Goal: Task Accomplishment & Management: Manage account settings

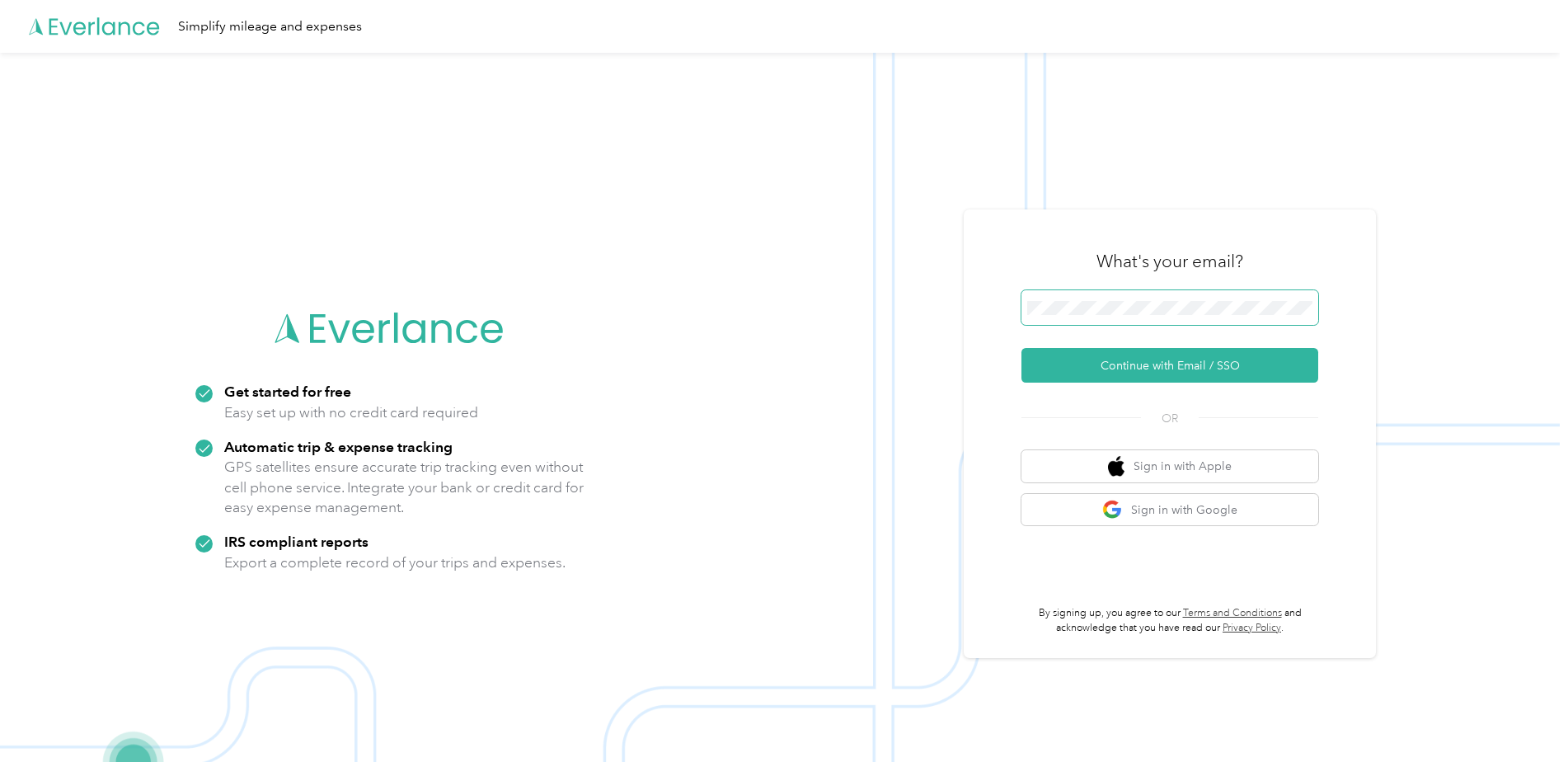
click at [1158, 316] on span at bounding box center [1170, 307] width 297 height 34
click at [1153, 370] on button "Continue with Email / SSO" at bounding box center [1170, 365] width 297 height 34
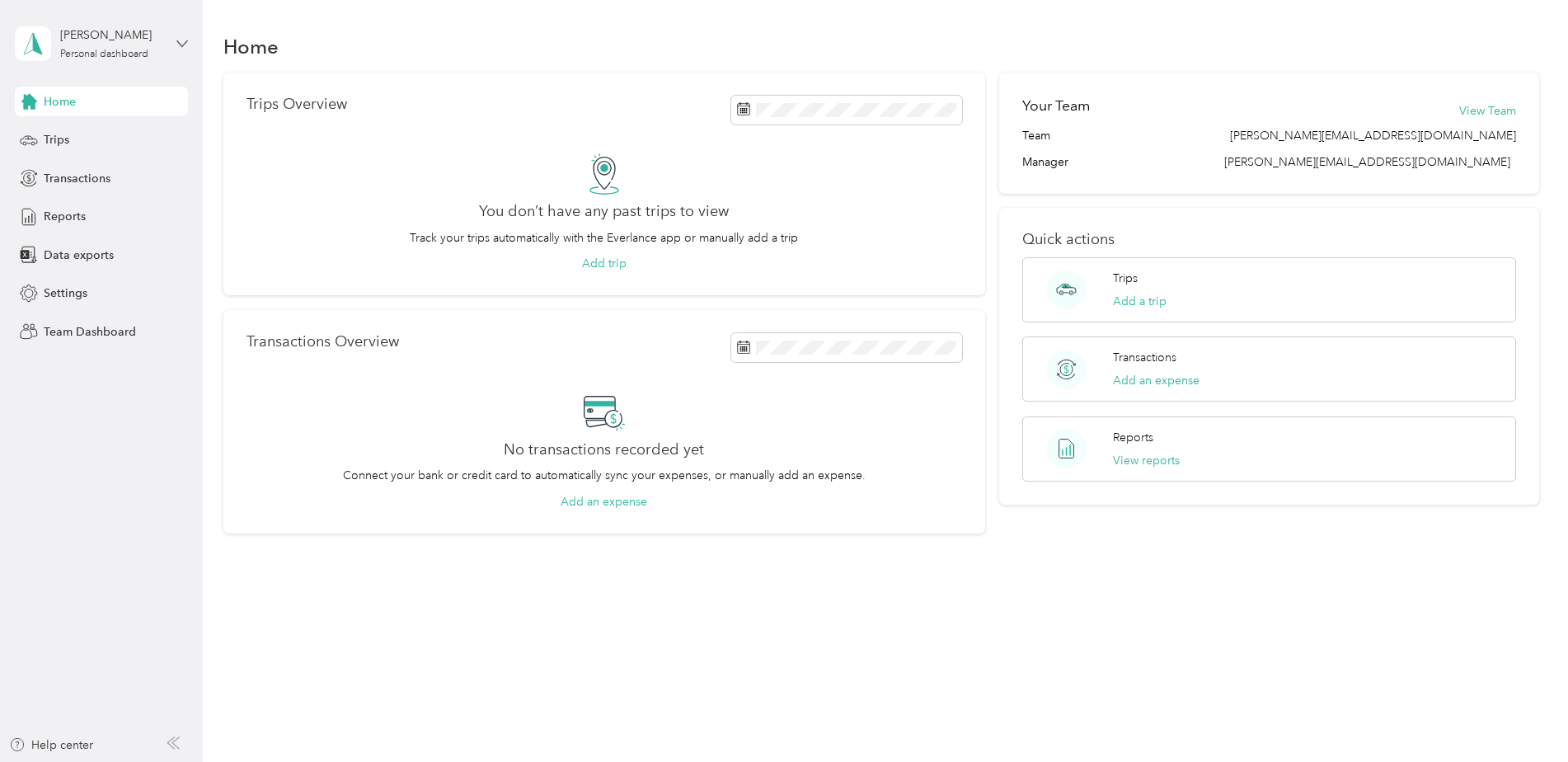
click at [181, 42] on icon at bounding box center [182, 43] width 11 height 11
click at [102, 143] on div "Team dashboard" at bounding box center [234, 132] width 417 height 29
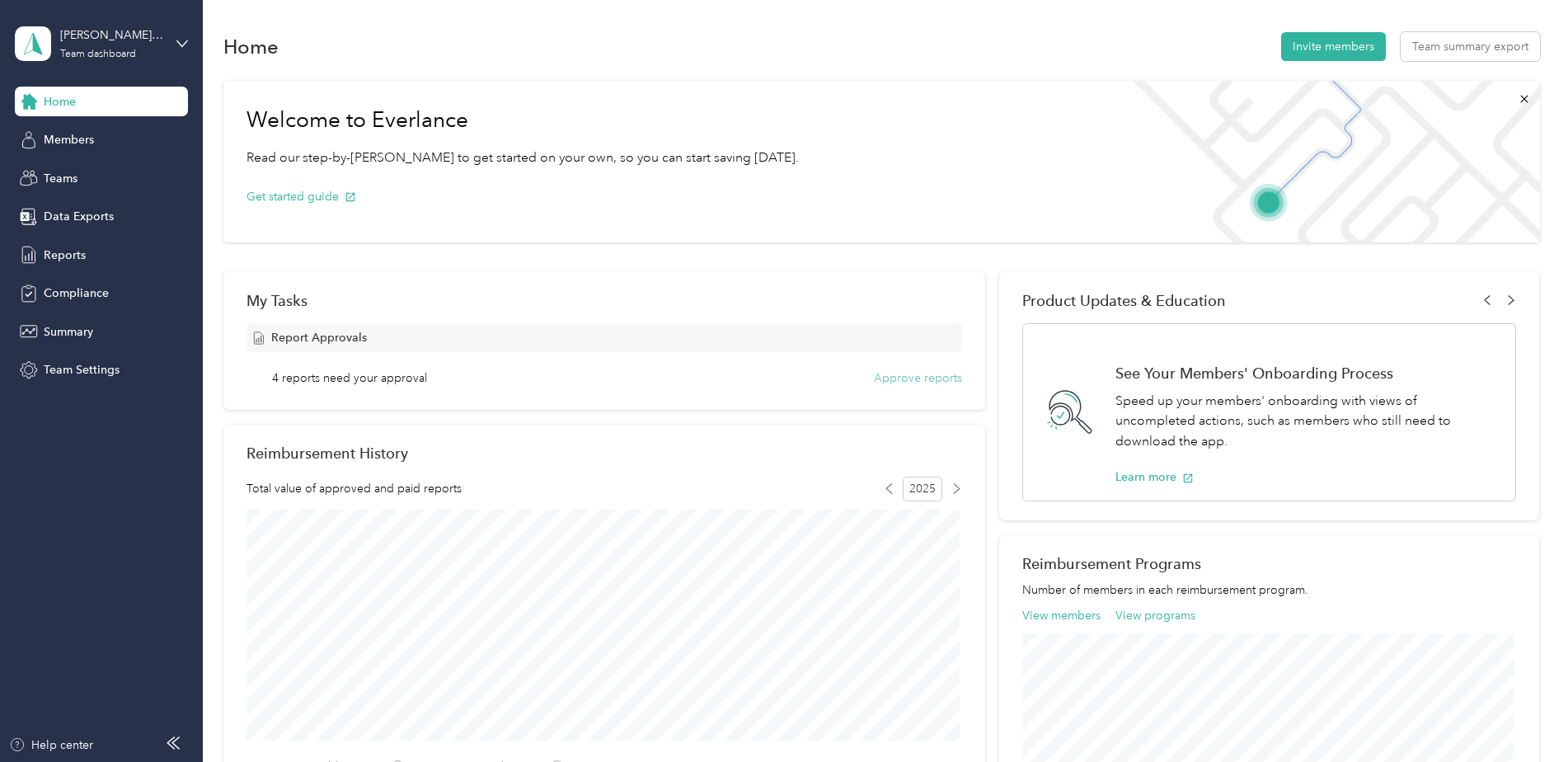
click at [889, 377] on button "Approve reports" at bounding box center [918, 378] width 88 height 18
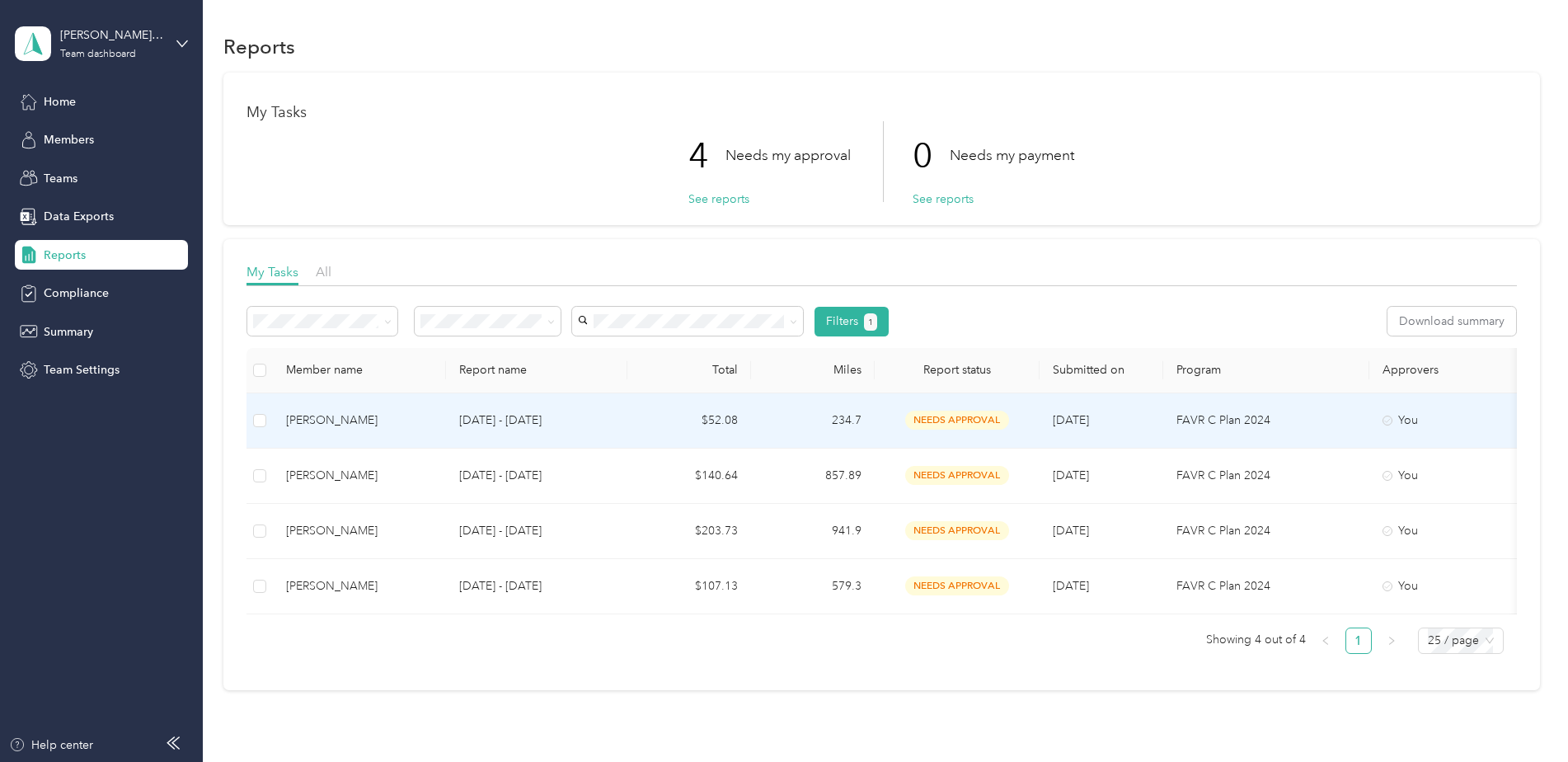
click at [477, 420] on p "[DATE] - [DATE]" at bounding box center [537, 421] width 155 height 19
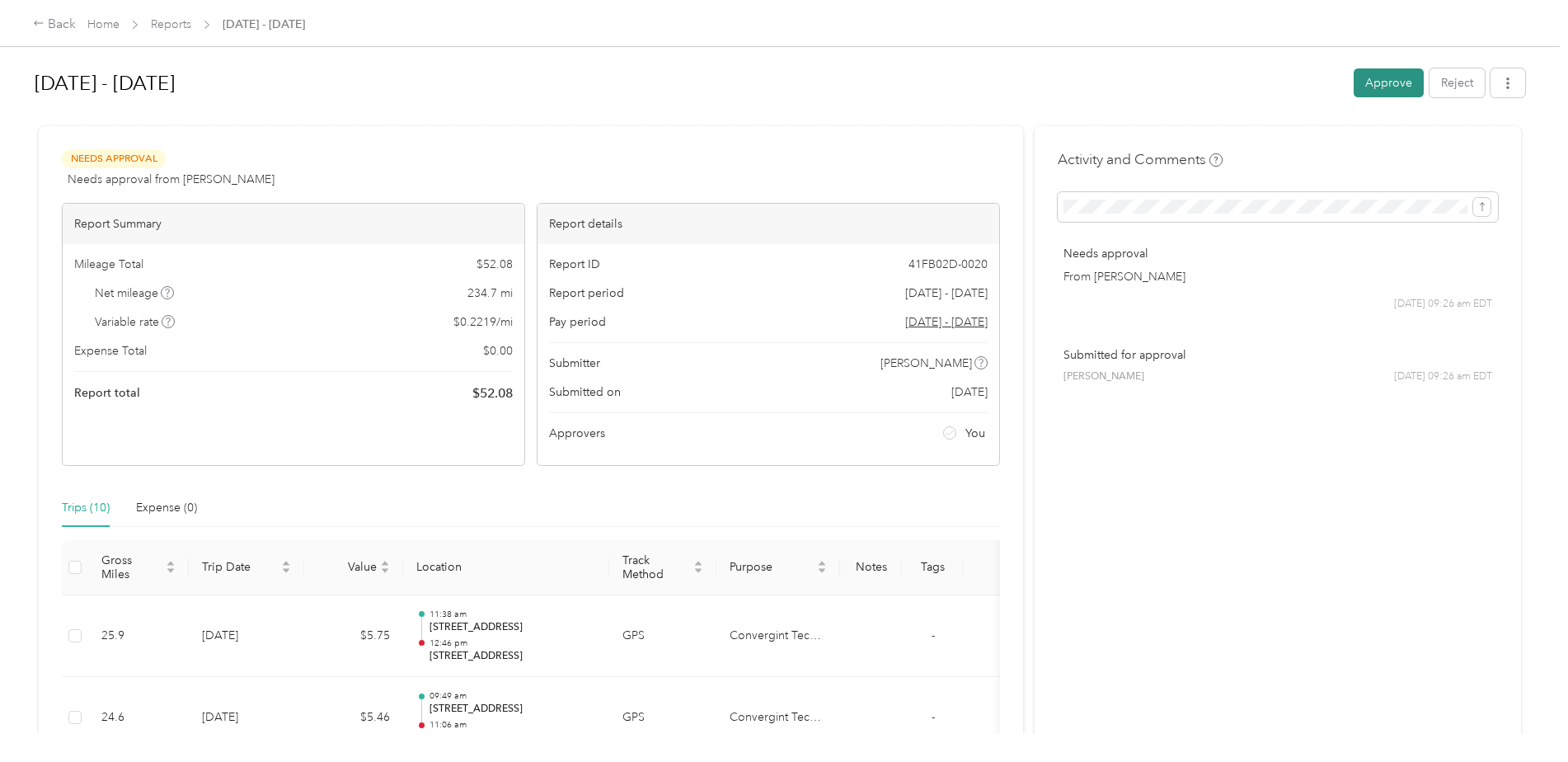
click at [1368, 86] on button "Approve" at bounding box center [1387, 83] width 70 height 29
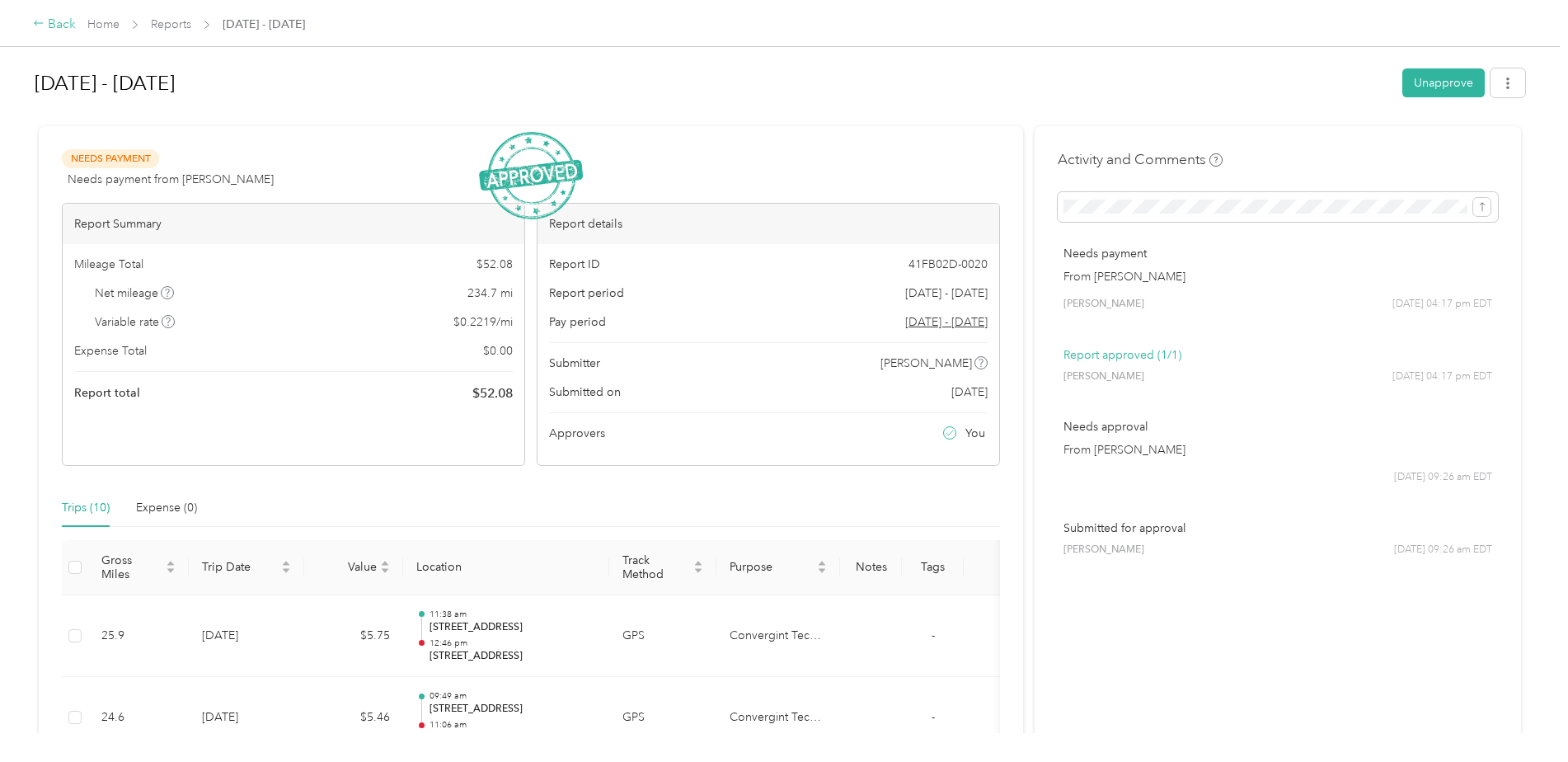
click at [57, 25] on div "Back" at bounding box center [54, 25] width 43 height 19
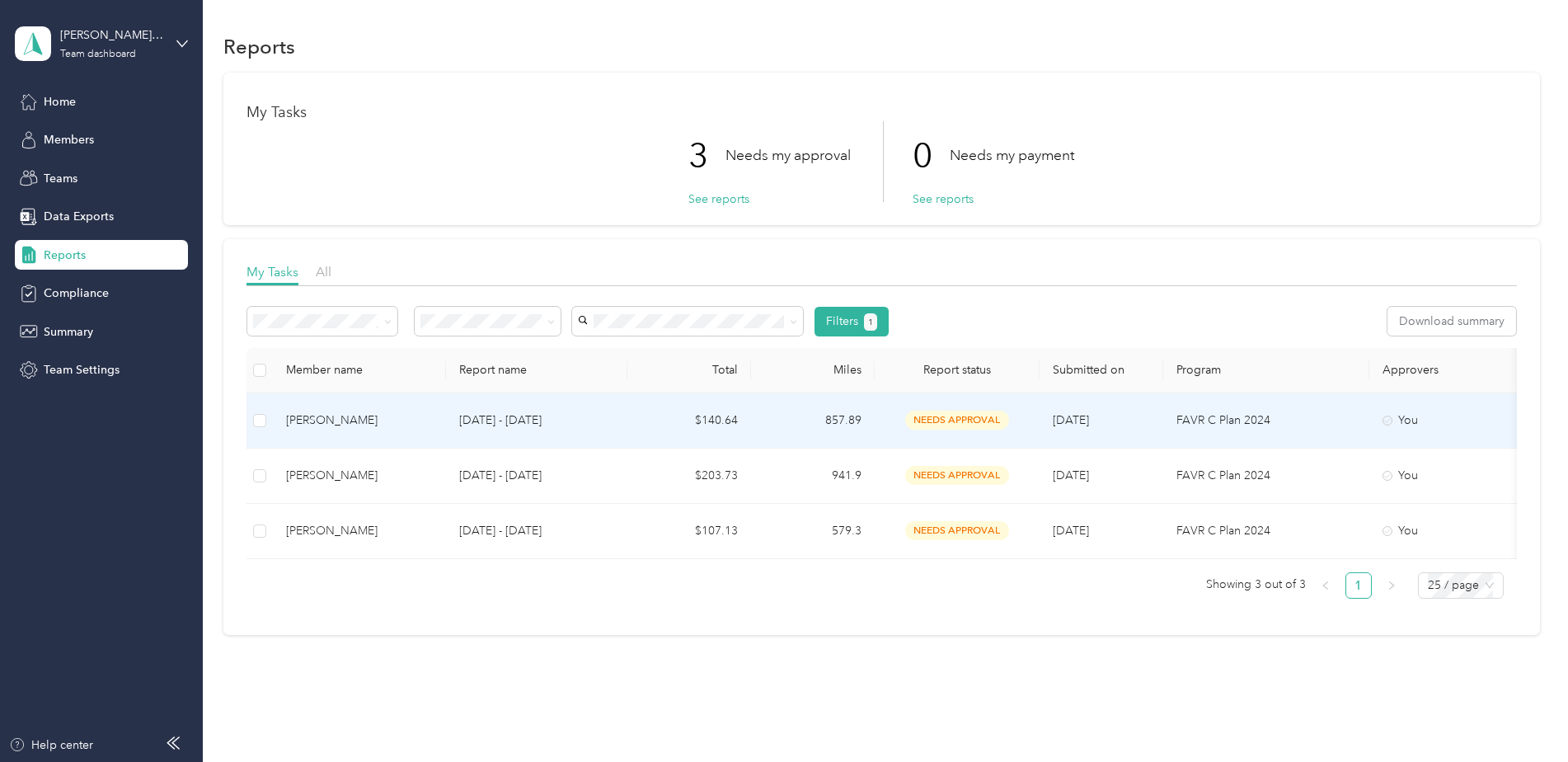
click at [515, 419] on p "[DATE] - [DATE]" at bounding box center [537, 421] width 155 height 19
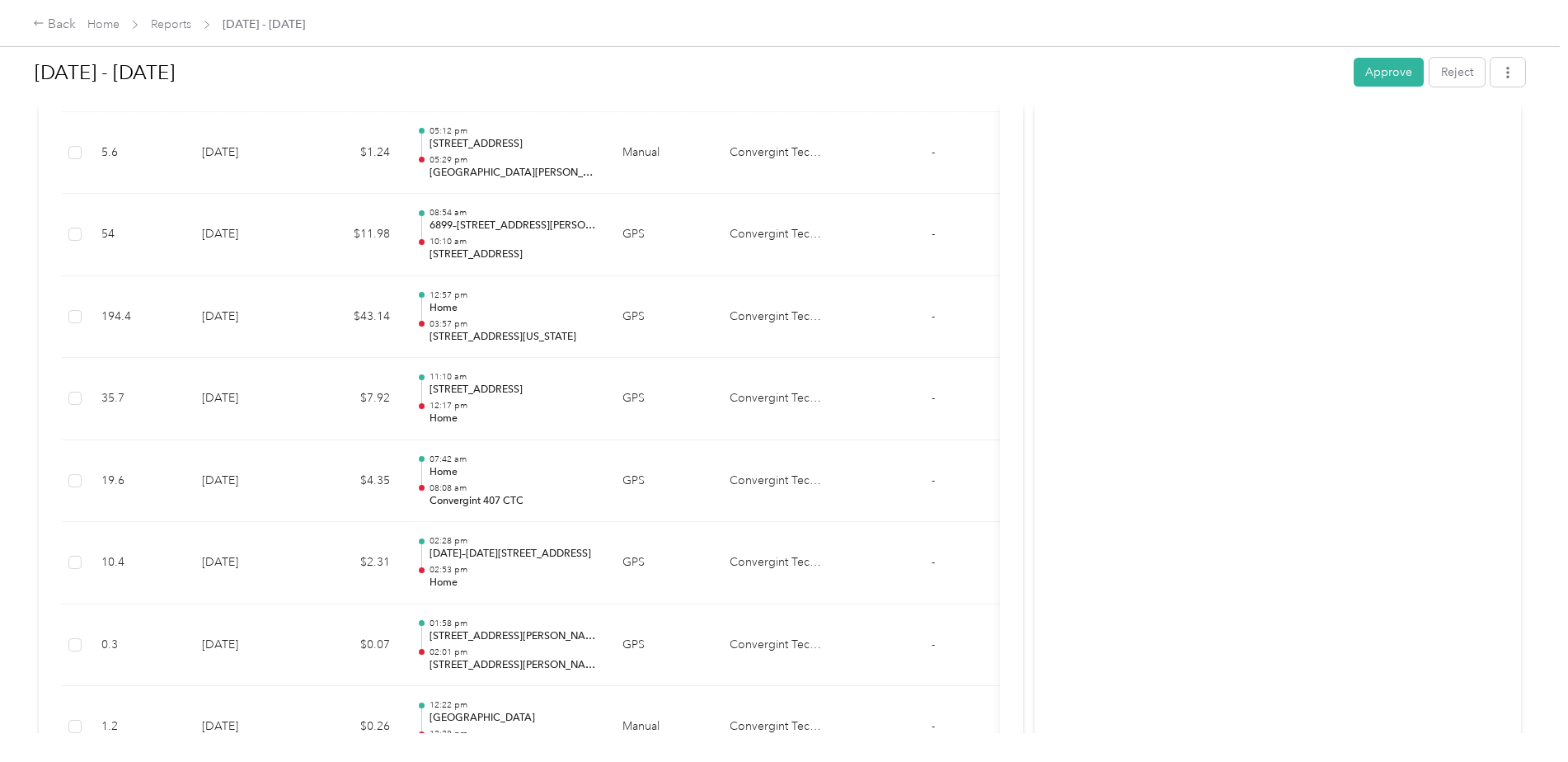
scroll to position [1154, 0]
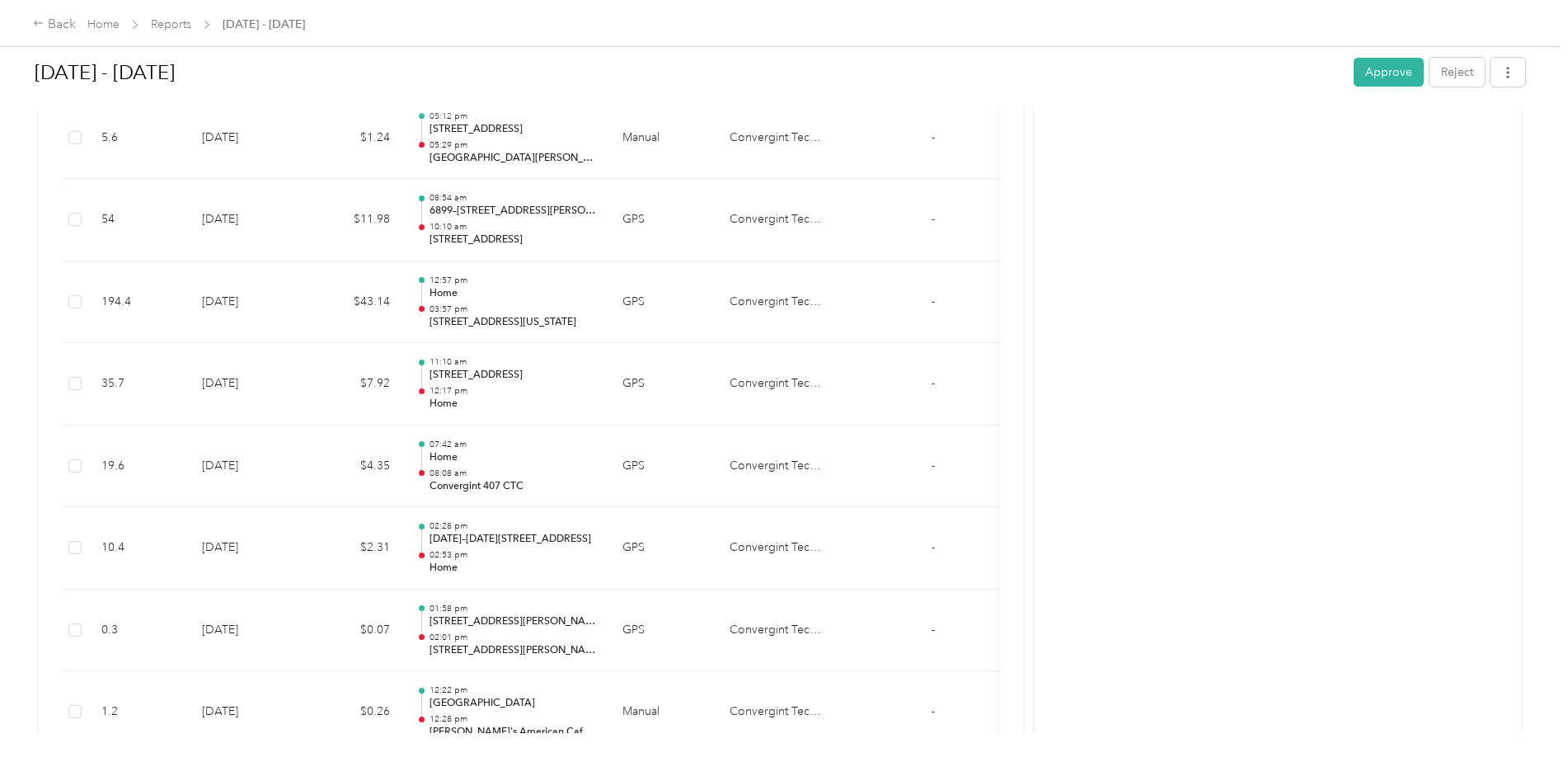
drag, startPoint x: 1379, startPoint y: 67, endPoint x: 1365, endPoint y: 81, distance: 19.8
click at [1380, 67] on button "Approve" at bounding box center [1387, 71] width 70 height 29
click at [58, 26] on div "Back" at bounding box center [54, 25] width 43 height 19
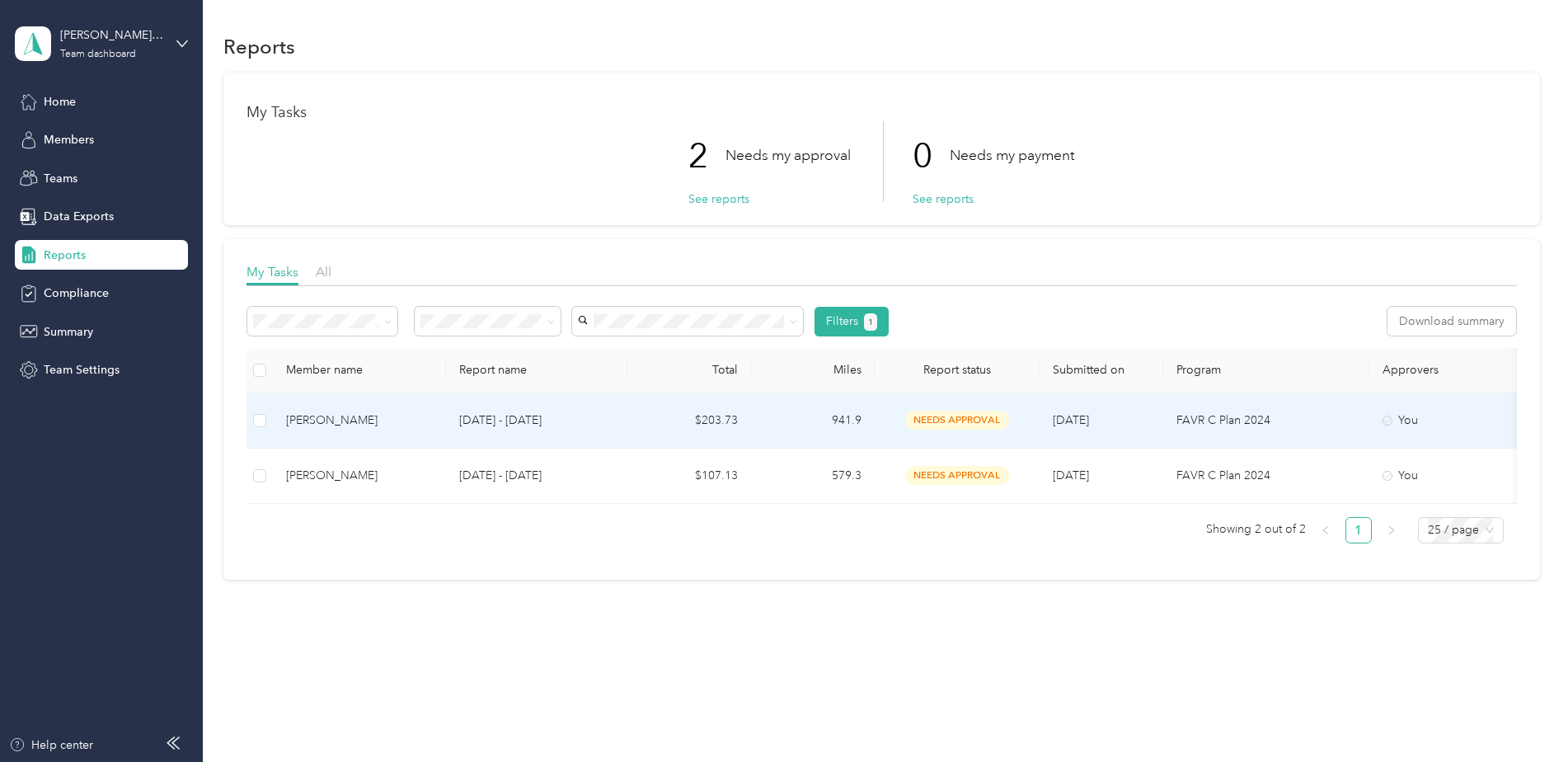
click at [514, 419] on p "[DATE] - [DATE]" at bounding box center [537, 421] width 155 height 19
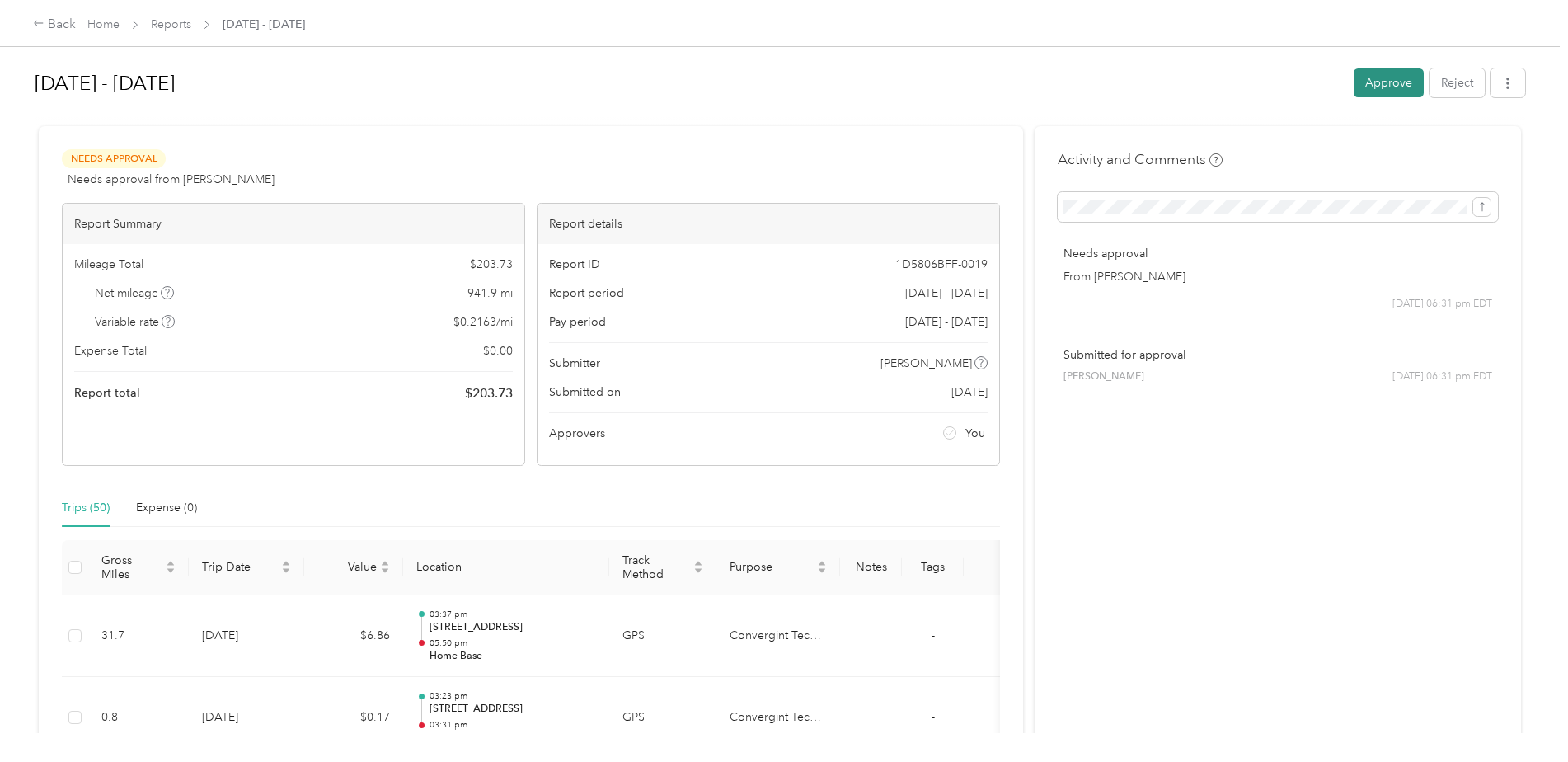
click at [1374, 85] on button "Approve" at bounding box center [1387, 83] width 70 height 29
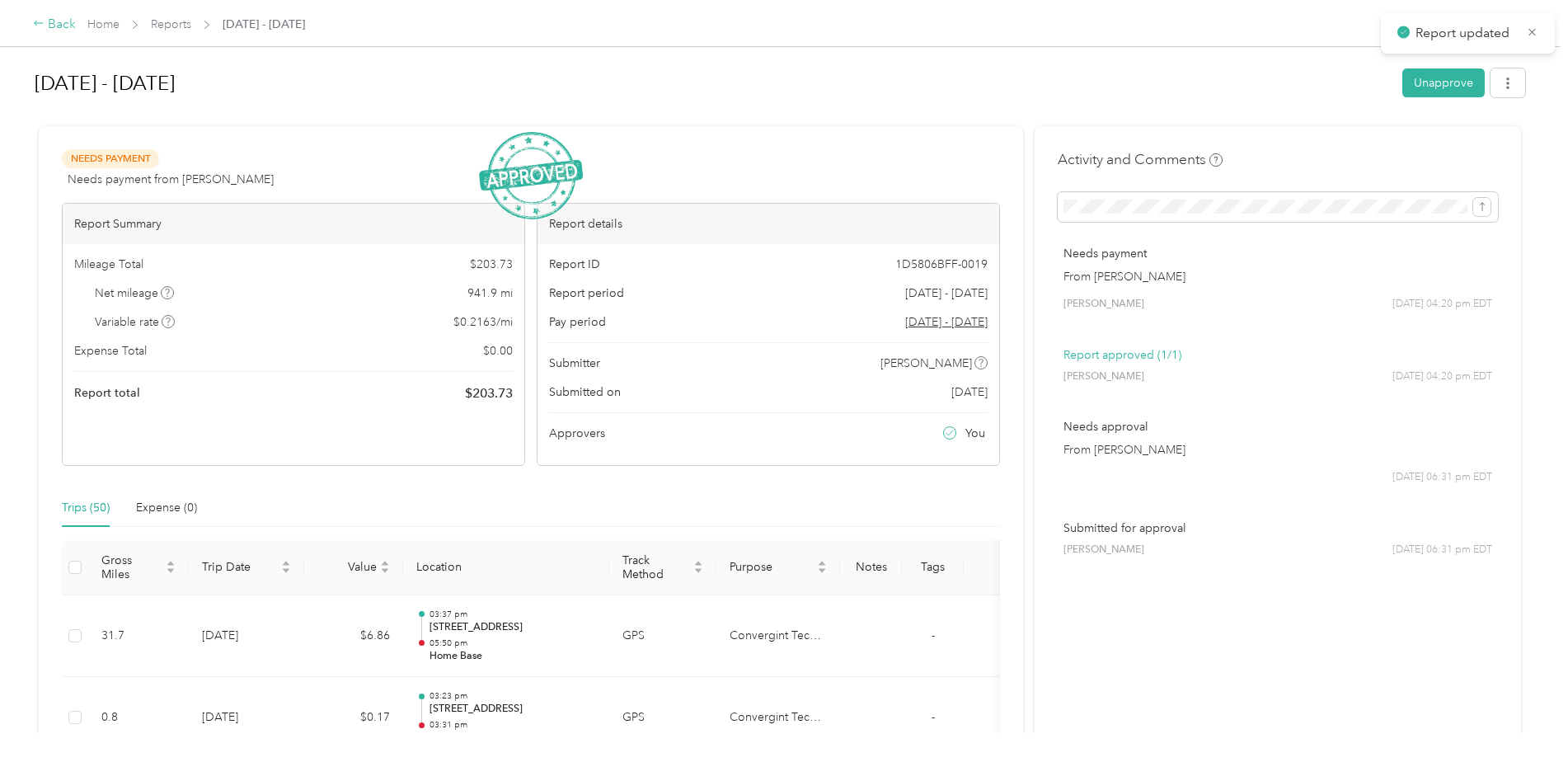
click at [56, 27] on div "Back" at bounding box center [54, 25] width 43 height 19
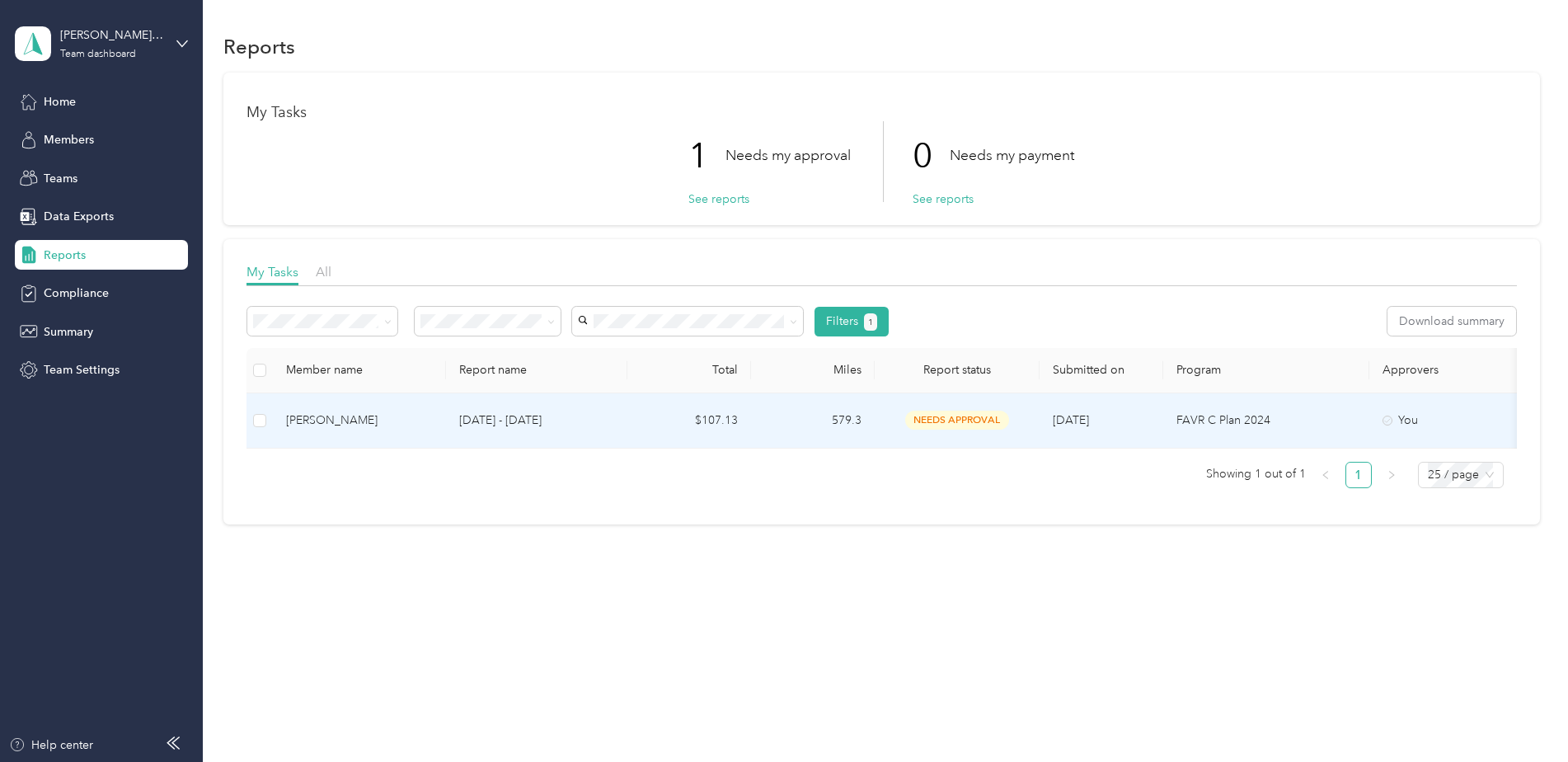
click at [518, 415] on p "[DATE] - [DATE]" at bounding box center [537, 421] width 155 height 19
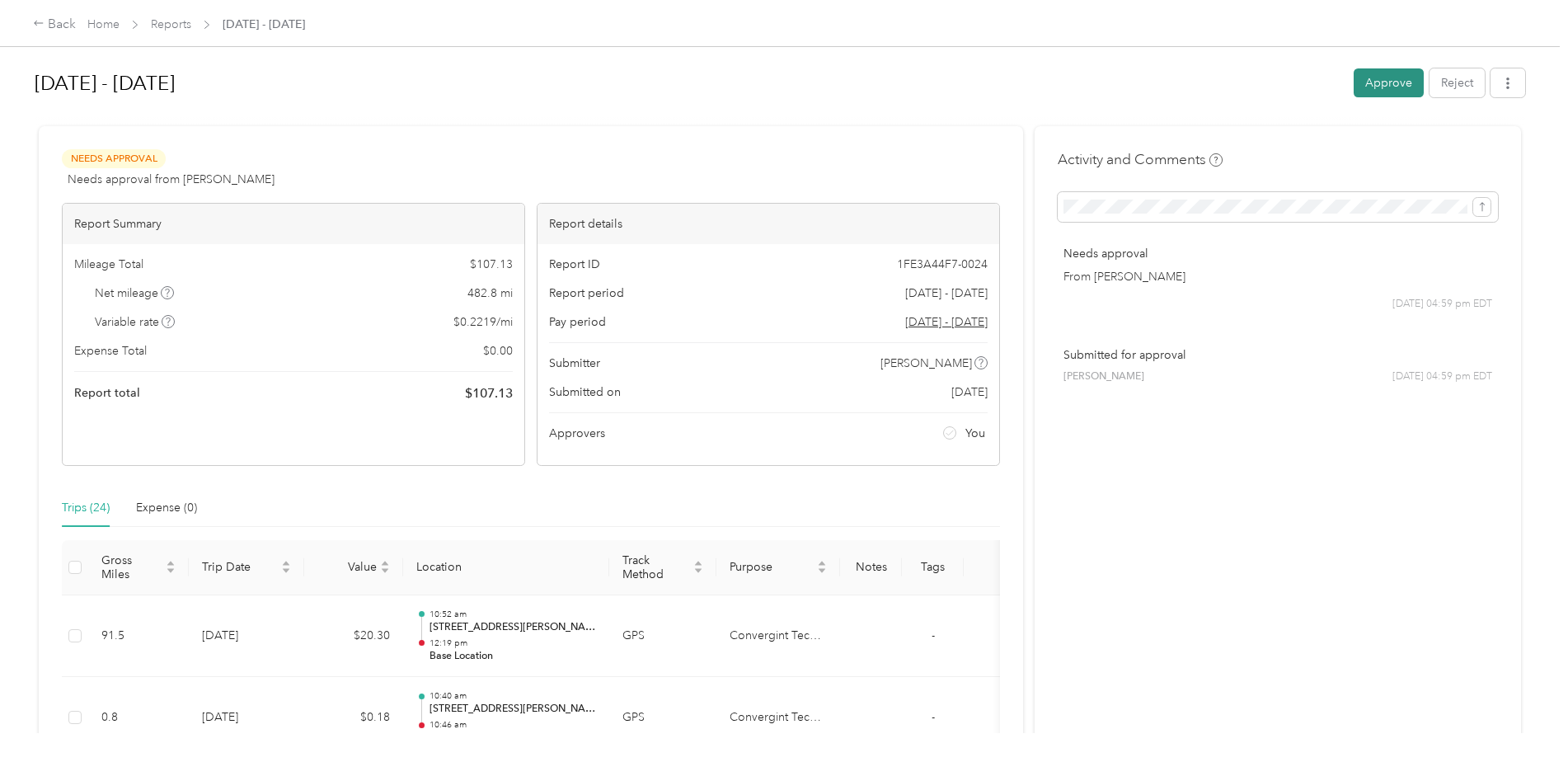
click at [1401, 79] on button "Approve" at bounding box center [1387, 83] width 70 height 29
